Goal: Task Accomplishment & Management: Manage account settings

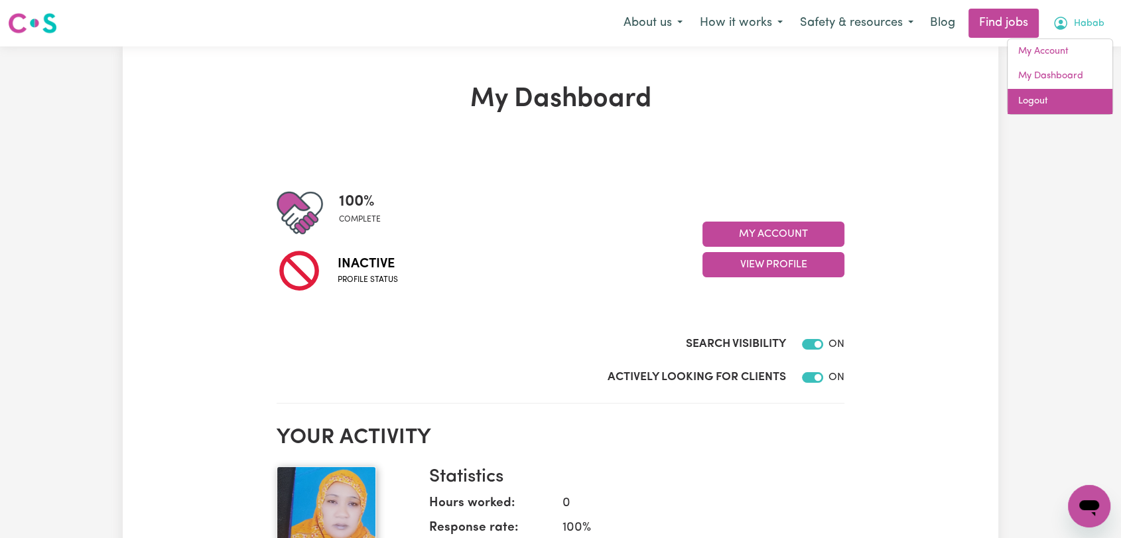
click at [1032, 103] on link "Logout" at bounding box center [1060, 101] width 105 height 25
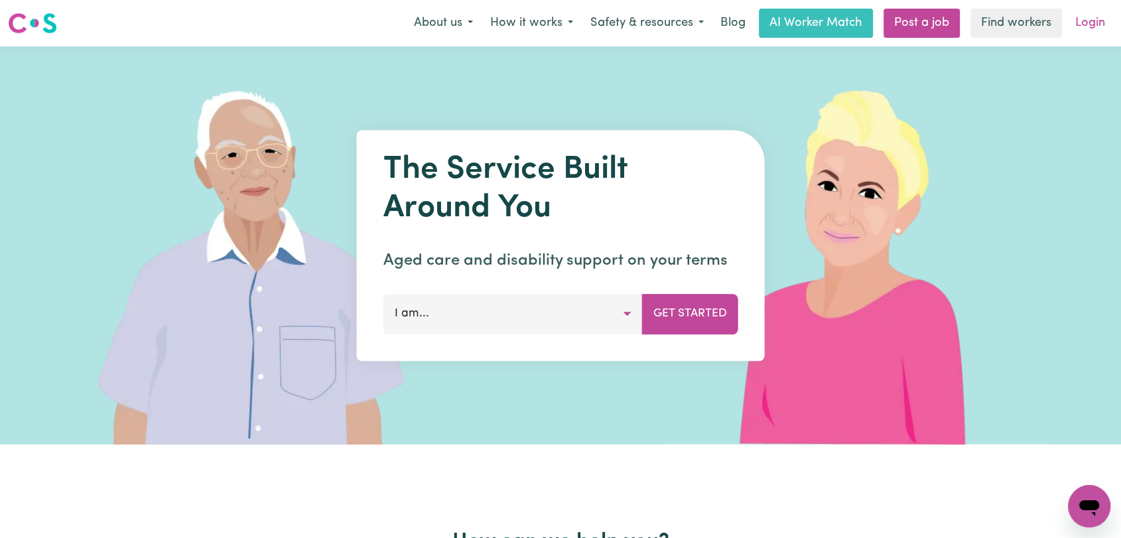
click at [1077, 27] on link "Login" at bounding box center [1090, 23] width 46 height 29
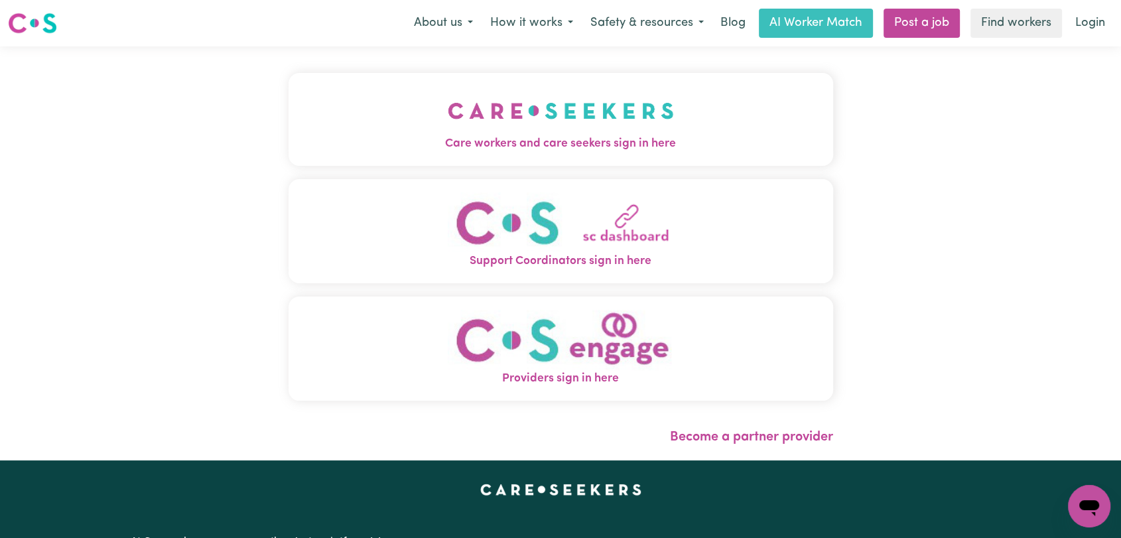
click at [448, 126] on img "Care workers and care seekers sign in here" at bounding box center [561, 110] width 226 height 49
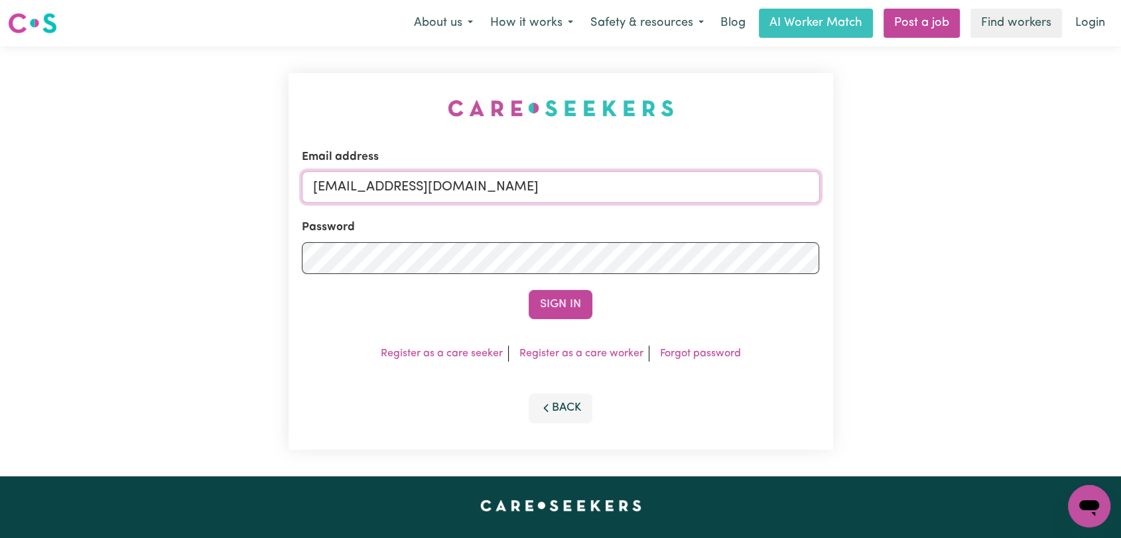
click at [554, 191] on input "[EMAIL_ADDRESS][DOMAIN_NAME]" at bounding box center [561, 187] width 518 height 32
drag, startPoint x: 382, startPoint y: 187, endPoint x: 686, endPoint y: 213, distance: 304.9
click at [686, 213] on form "Email address Superuser~[EMAIL_ADDRESS][DOMAIN_NAME] Password Sign In" at bounding box center [561, 234] width 518 height 170
type input "Superuser~[EMAIL_ADDRESS][DOMAIN_NAME]"
click at [569, 301] on button "Sign In" at bounding box center [561, 304] width 64 height 29
